Goal: Task Accomplishment & Management: Manage account settings

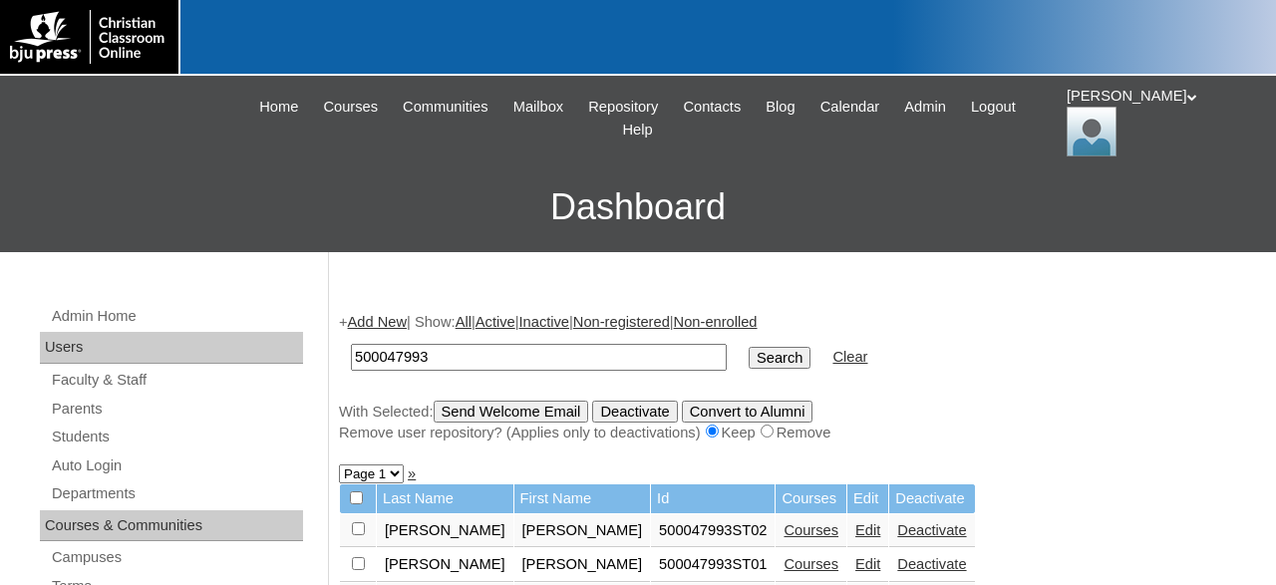
scroll to position [64, 0]
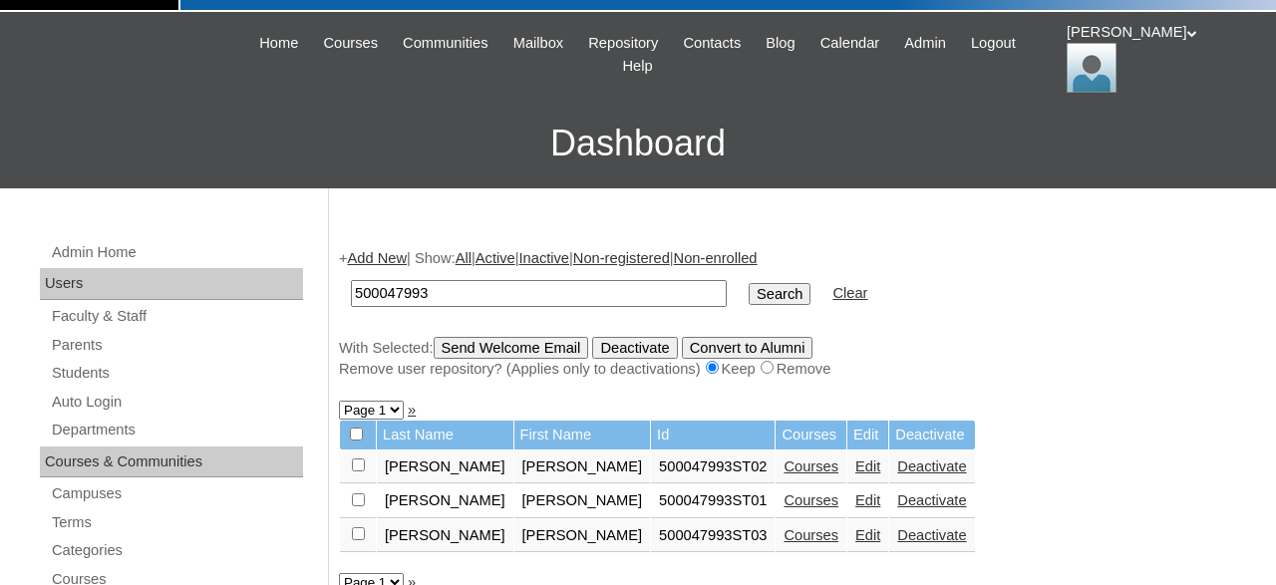
drag, startPoint x: 481, startPoint y: 290, endPoint x: 348, endPoint y: 280, distance: 133.0
click at [351, 280] on input "500047993" at bounding box center [539, 293] width 376 height 27
type input "[PERSON_NAME]"
click at [749, 283] on input "Search" at bounding box center [780, 294] width 62 height 22
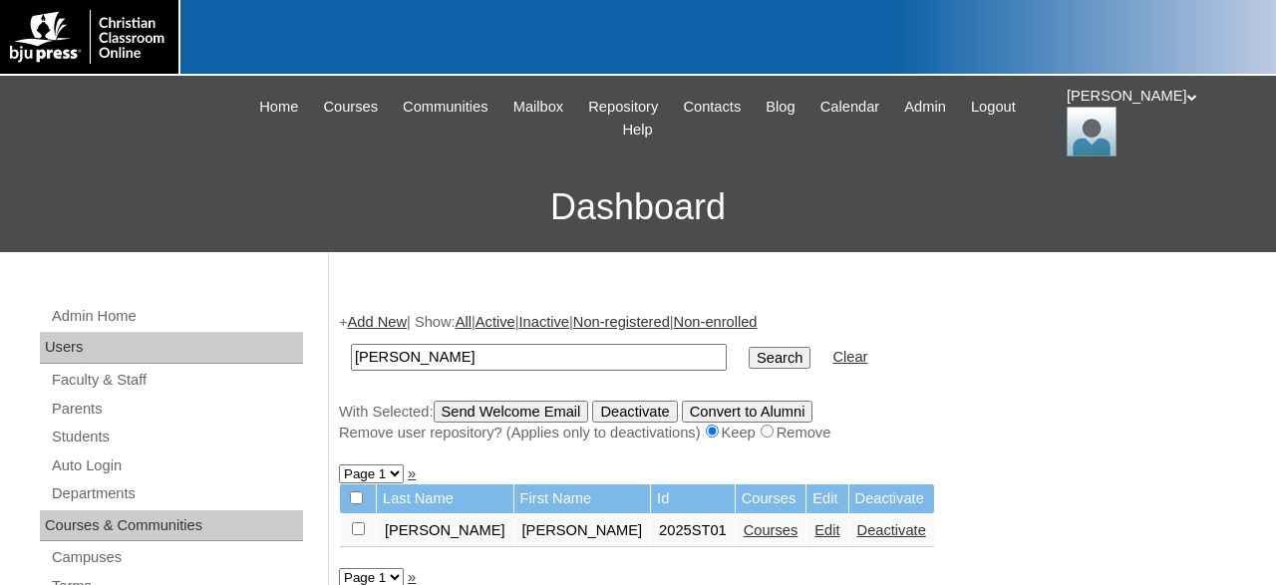
click at [815, 532] on link "Edit" at bounding box center [827, 531] width 25 height 16
click at [361, 532] on input "checkbox" at bounding box center [358, 529] width 13 height 13
checkbox input "true"
click at [518, 407] on input "Send Welcome Email" at bounding box center [512, 412] width 156 height 22
